Goal: Use online tool/utility

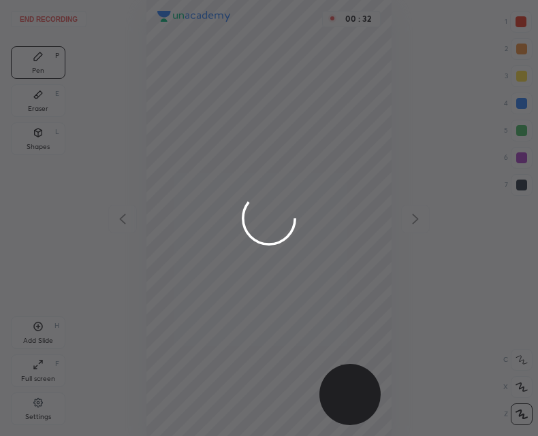
scroll to position [436, 320]
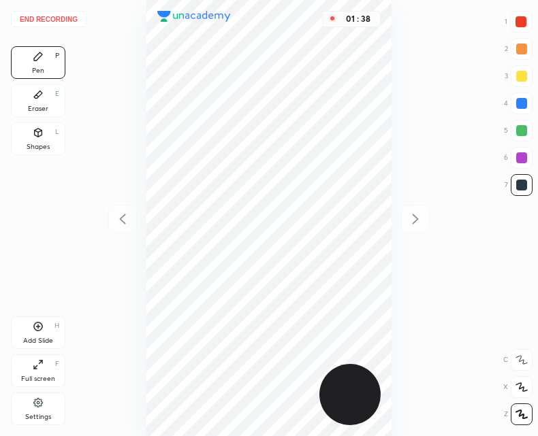
click at [39, 97] on icon at bounding box center [38, 94] width 11 height 11
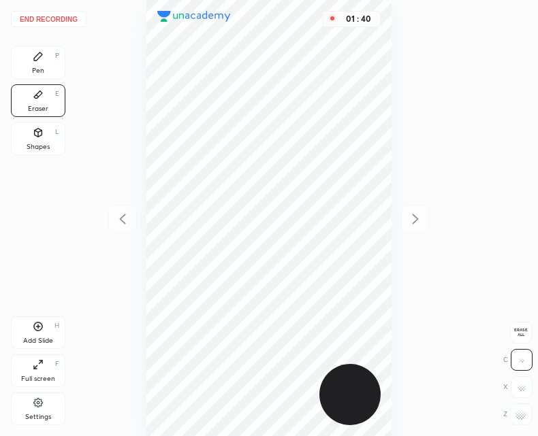
click at [45, 61] on div "Pen P" at bounding box center [38, 62] width 54 height 33
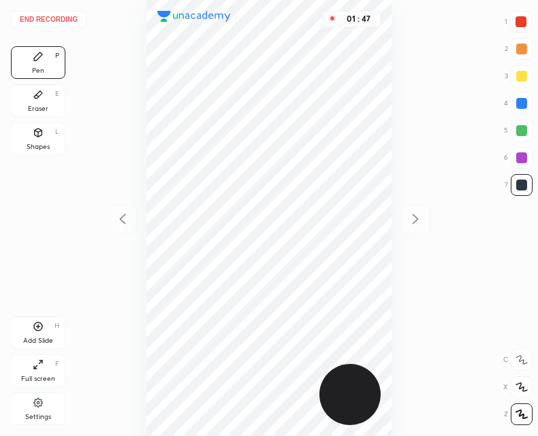
click at [40, 327] on icon at bounding box center [38, 327] width 4 height 4
click at [122, 211] on icon at bounding box center [122, 219] width 16 height 16
click at [404, 208] on div at bounding box center [415, 219] width 29 height 29
click at [131, 220] on div at bounding box center [122, 219] width 29 height 29
click at [420, 217] on icon at bounding box center [415, 219] width 16 height 16
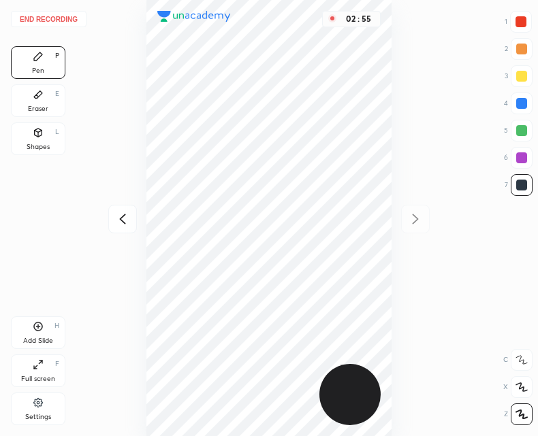
click at [123, 216] on icon at bounding box center [122, 219] width 6 height 10
click at [519, 21] on div at bounding box center [520, 21] width 11 height 11
click at [522, 180] on div at bounding box center [521, 185] width 11 height 11
click at [422, 219] on icon at bounding box center [415, 219] width 16 height 16
click at [126, 230] on div at bounding box center [122, 219] width 29 height 29
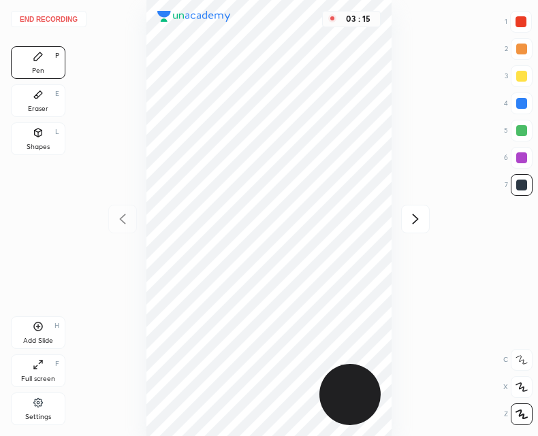
click at [412, 221] on icon at bounding box center [415, 219] width 16 height 16
click at [38, 328] on icon at bounding box center [38, 327] width 4 height 4
click at [59, 19] on button "End recording" at bounding box center [49, 19] width 76 height 16
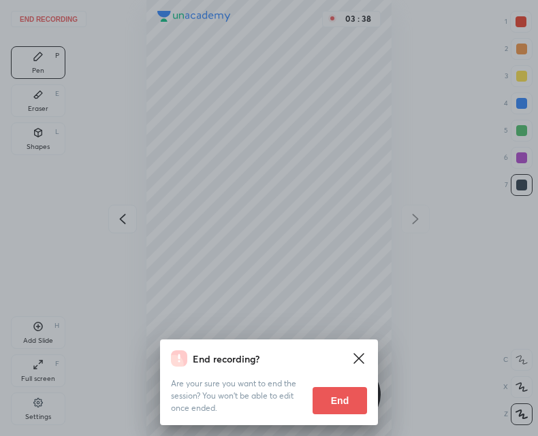
click at [338, 393] on button "End" at bounding box center [339, 400] width 54 height 27
